Goal: Transaction & Acquisition: Purchase product/service

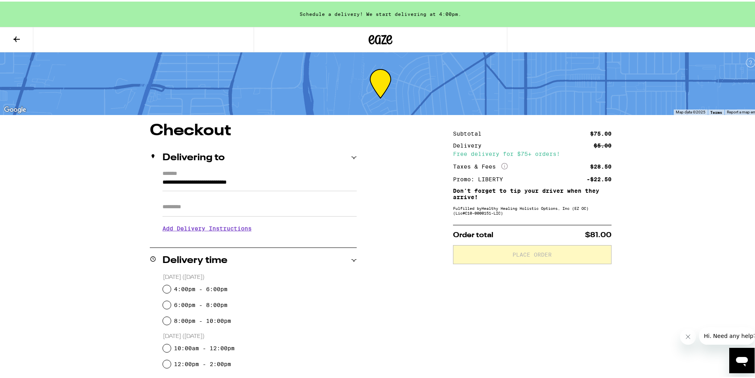
scroll to position [156, 0]
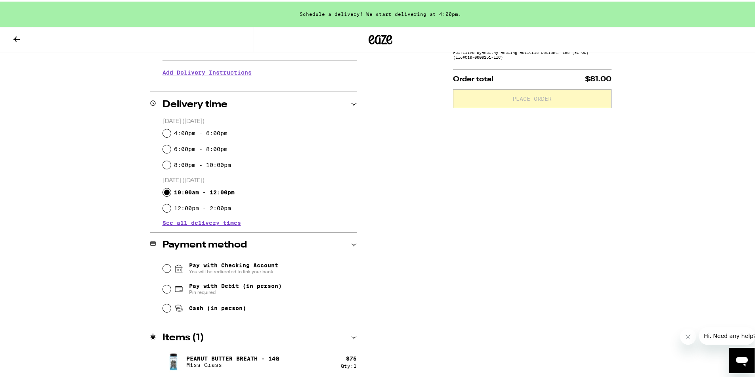
click at [163, 192] on input "10:00am - 12:00pm" at bounding box center [167, 191] width 8 height 8
radio input "true"
click at [165, 308] on input "Cash (in person)" at bounding box center [167, 307] width 8 height 8
radio input "true"
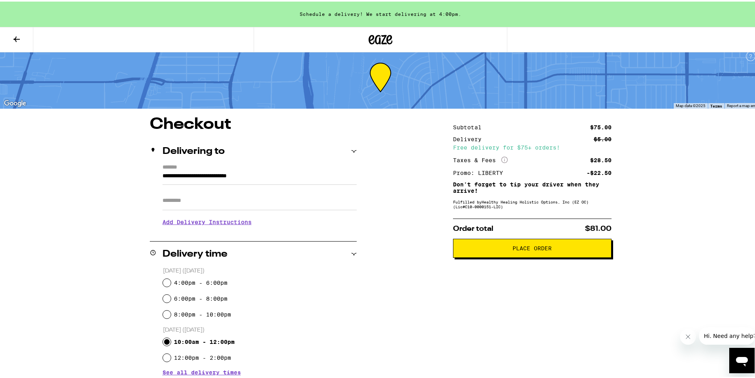
scroll to position [0, 0]
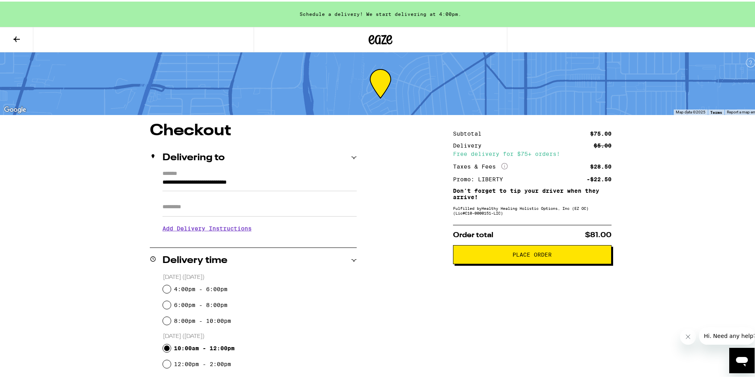
click at [541, 256] on span "Place Order" at bounding box center [532, 253] width 39 height 6
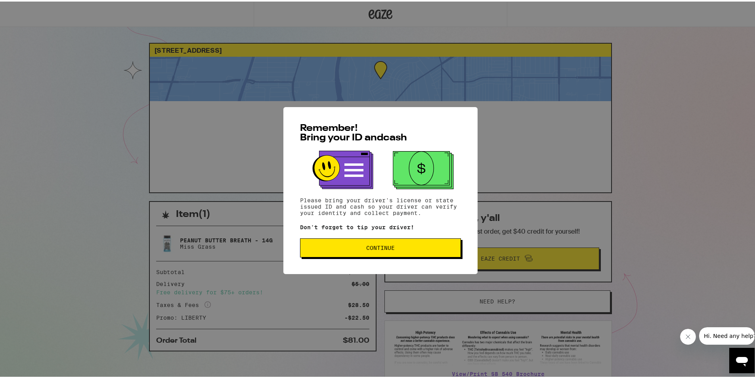
click at [400, 244] on button "Continue" at bounding box center [380, 246] width 161 height 19
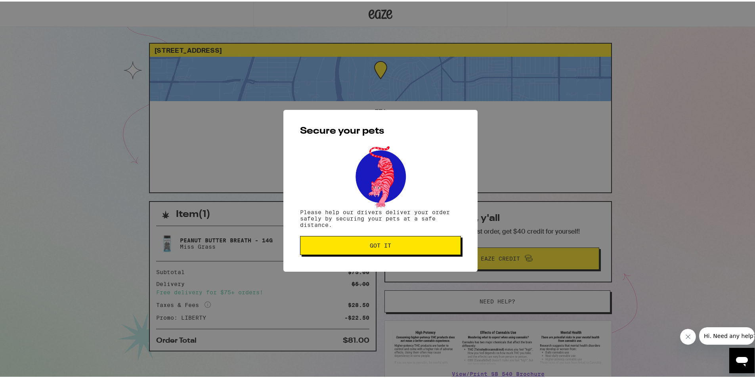
click at [400, 244] on span "Got it" at bounding box center [380, 244] width 147 height 6
